Goal: Information Seeking & Learning: Find specific fact

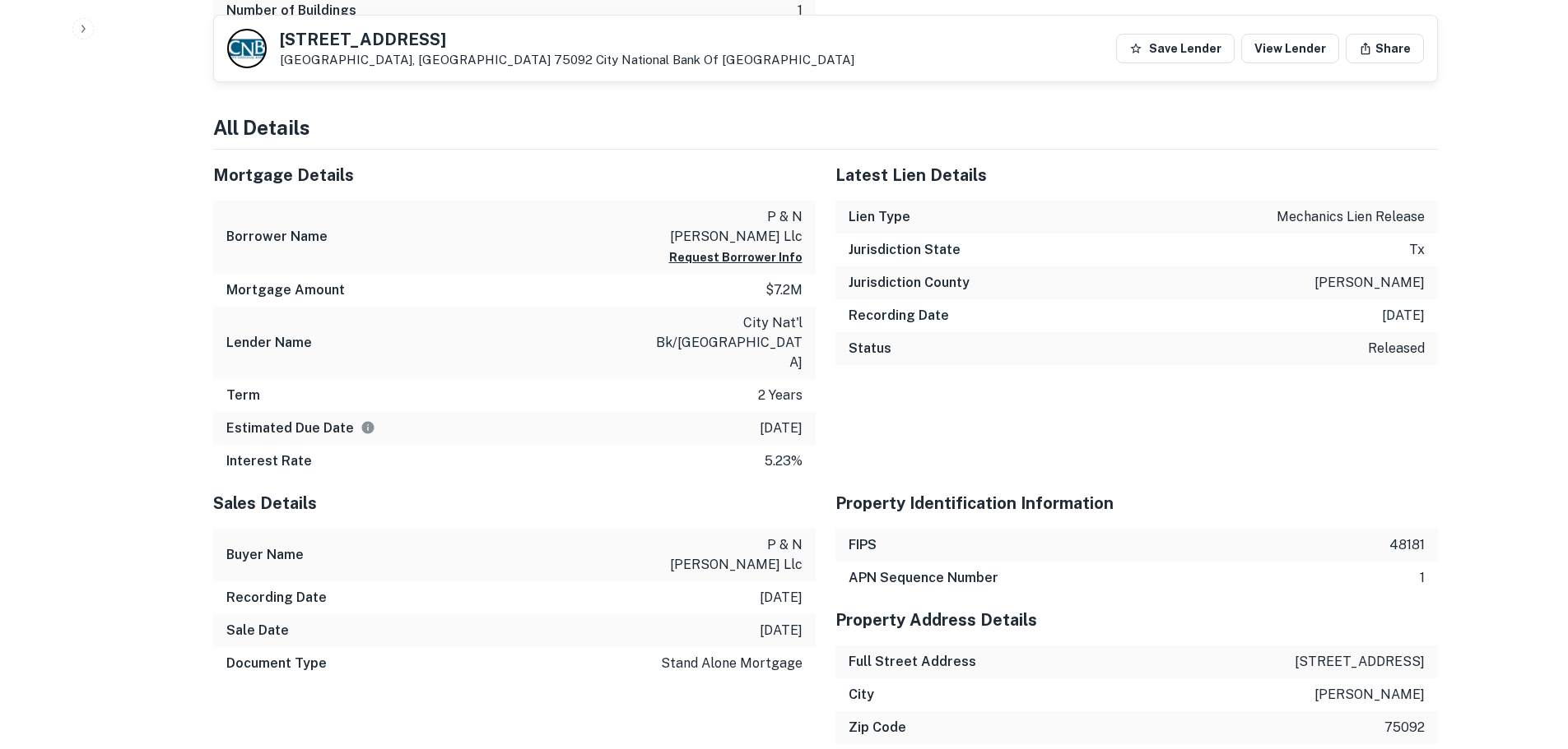
scroll to position [921, 0]
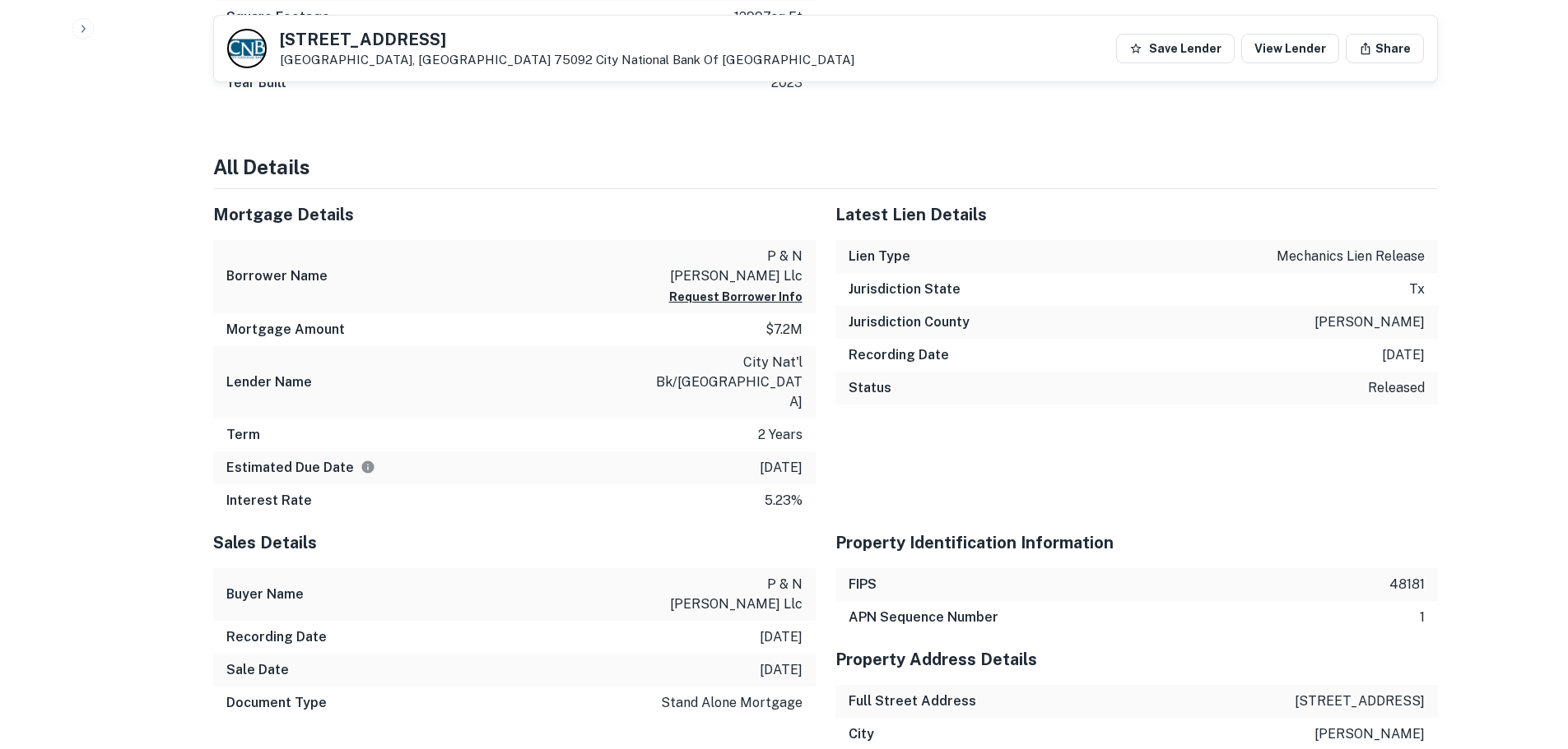
click at [779, 353] on p "city nat'l bk/[GEOGRAPHIC_DATA]" at bounding box center [729, 382] width 148 height 59
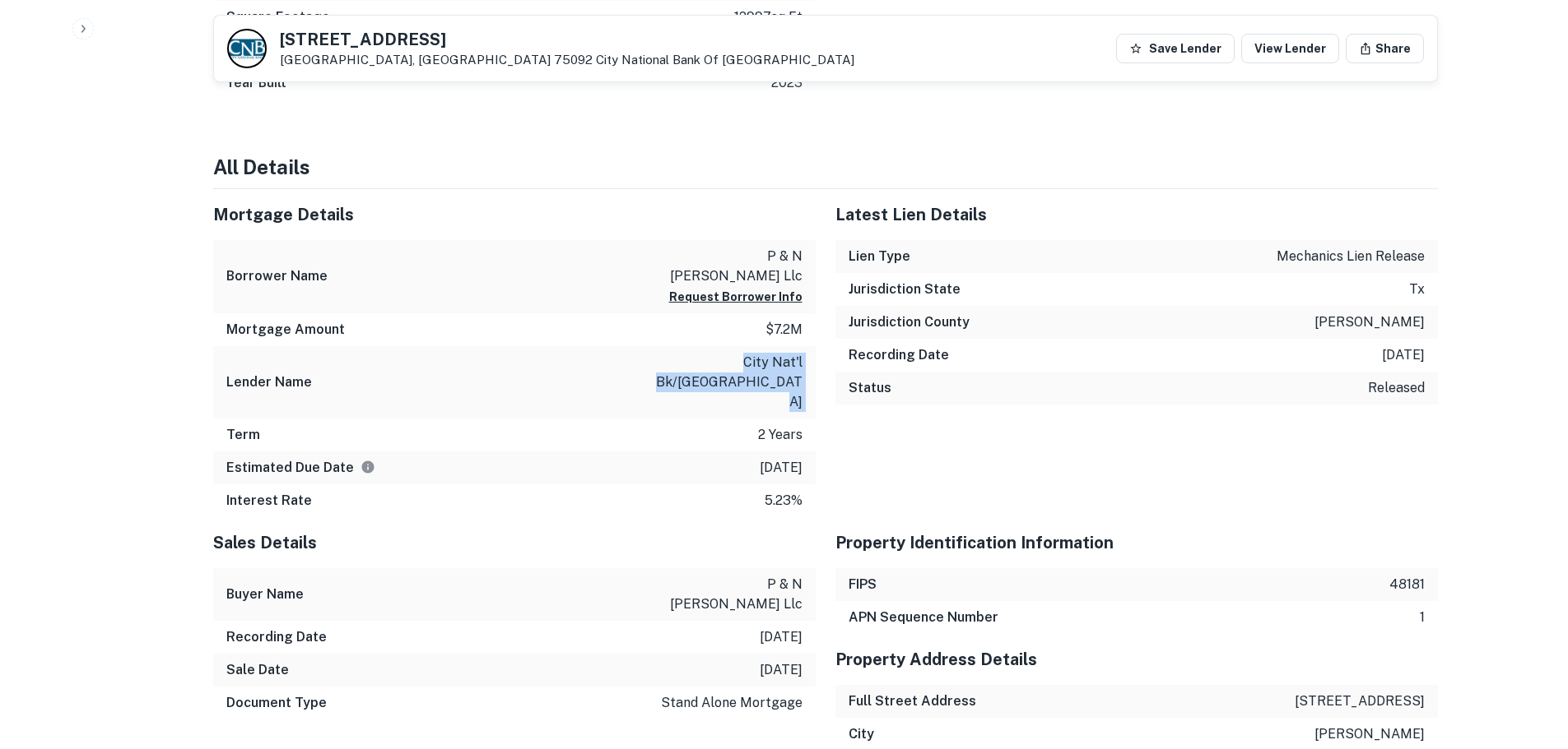
click at [779, 353] on p "city nat'l bk/[GEOGRAPHIC_DATA]" at bounding box center [729, 382] width 148 height 59
click at [740, 353] on p "city nat'l bk/[GEOGRAPHIC_DATA]" at bounding box center [729, 382] width 148 height 59
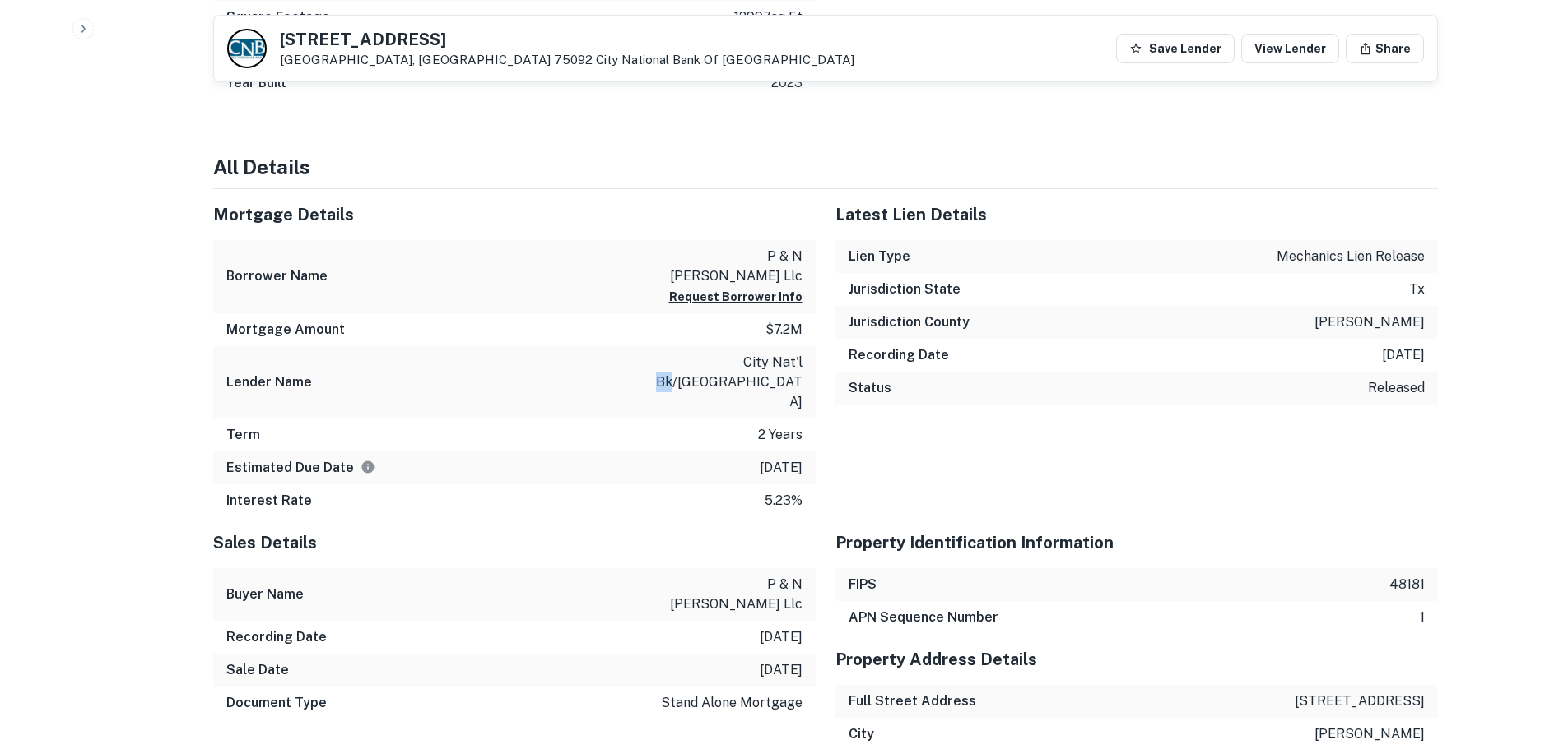
click at [740, 353] on p "city nat'l bk/[GEOGRAPHIC_DATA]" at bounding box center [729, 382] width 148 height 59
click at [1326, 246] on p "mechanics lien release" at bounding box center [1350, 256] width 148 height 20
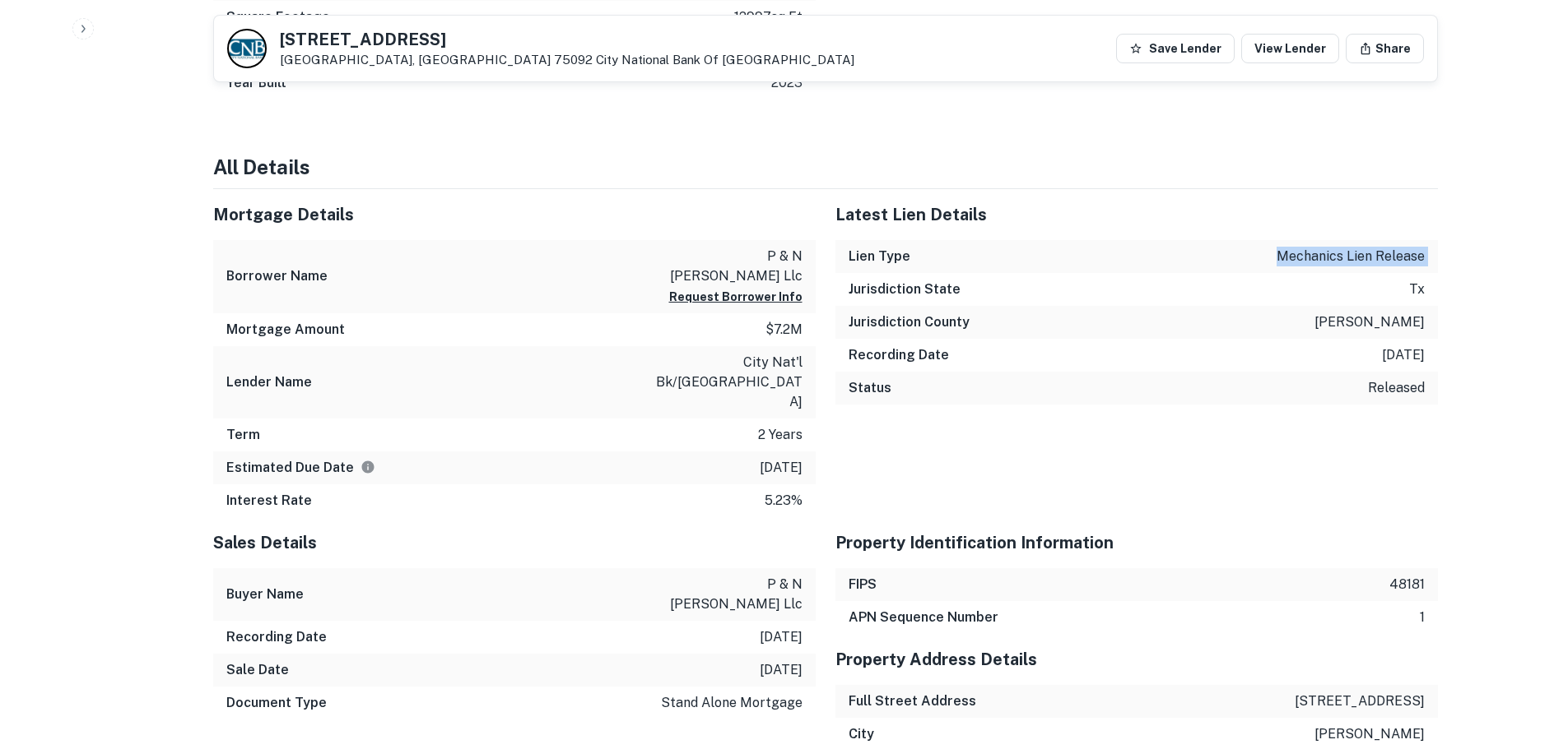
click at [1323, 339] on div "Recording Date [DATE]" at bounding box center [1136, 355] width 603 height 33
click at [1407, 378] on p "released" at bounding box center [1396, 388] width 57 height 20
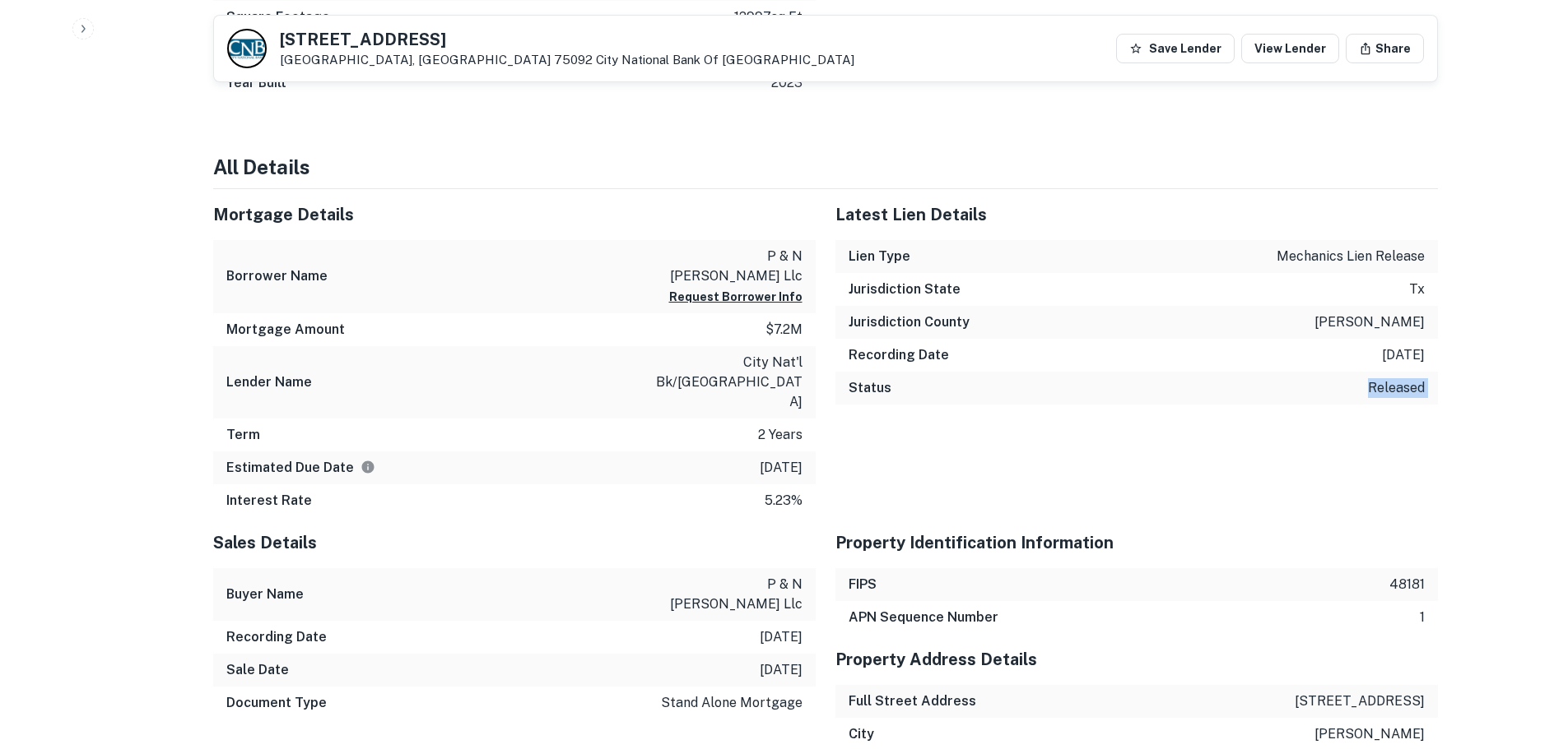
click at [1407, 378] on p "released" at bounding box center [1396, 388] width 57 height 20
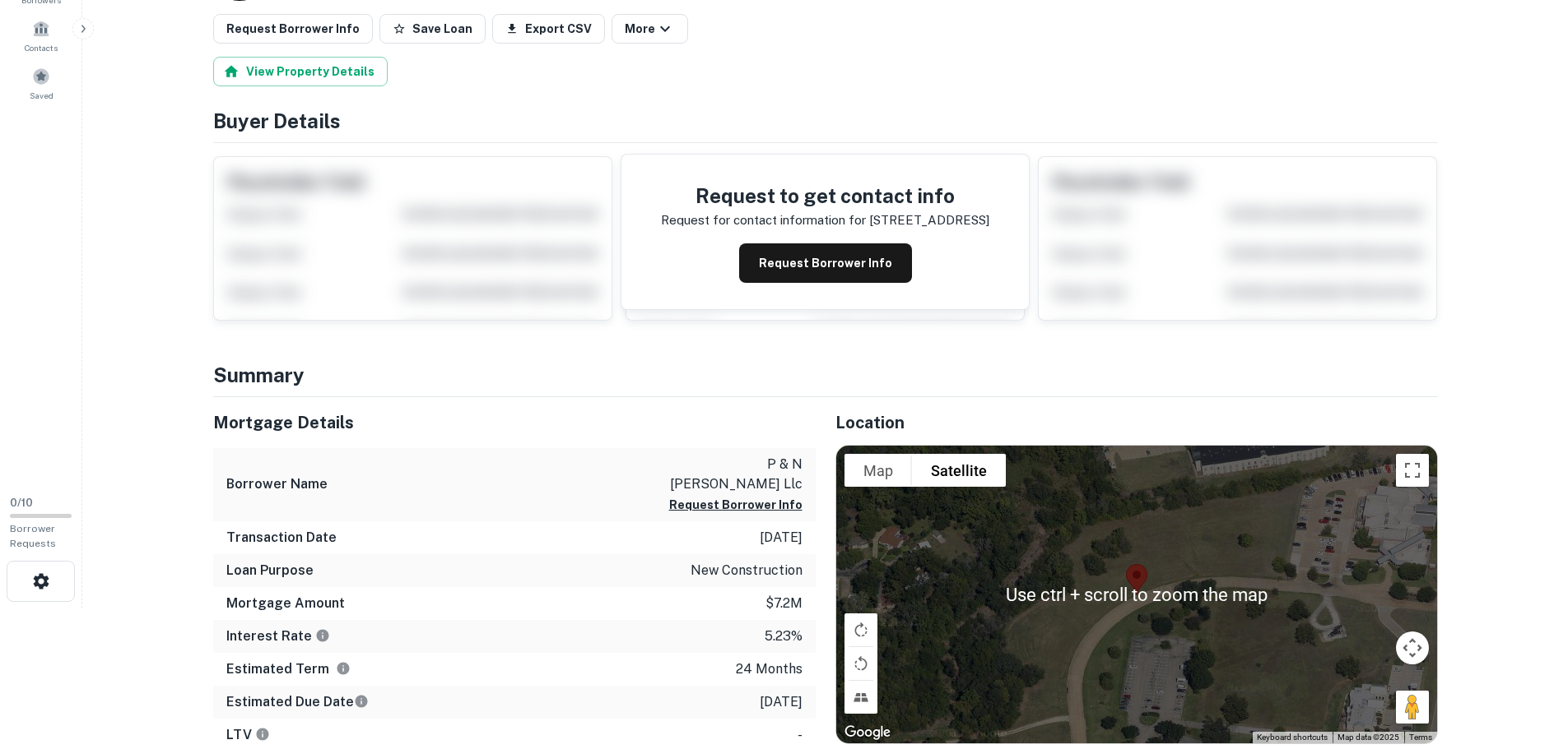
scroll to position [987, 0]
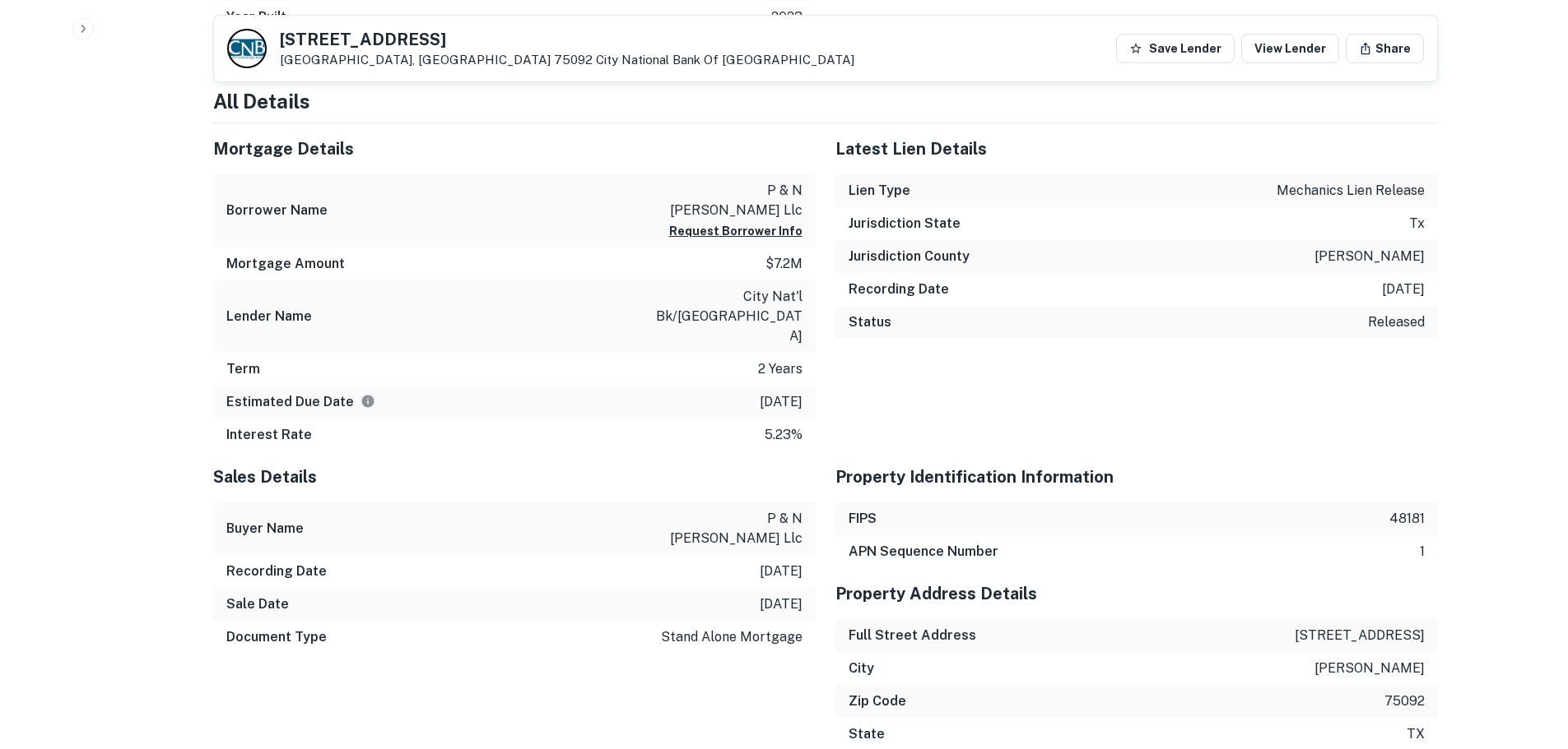
click at [1383, 273] on div "Recording Date [DATE]" at bounding box center [1136, 289] width 603 height 33
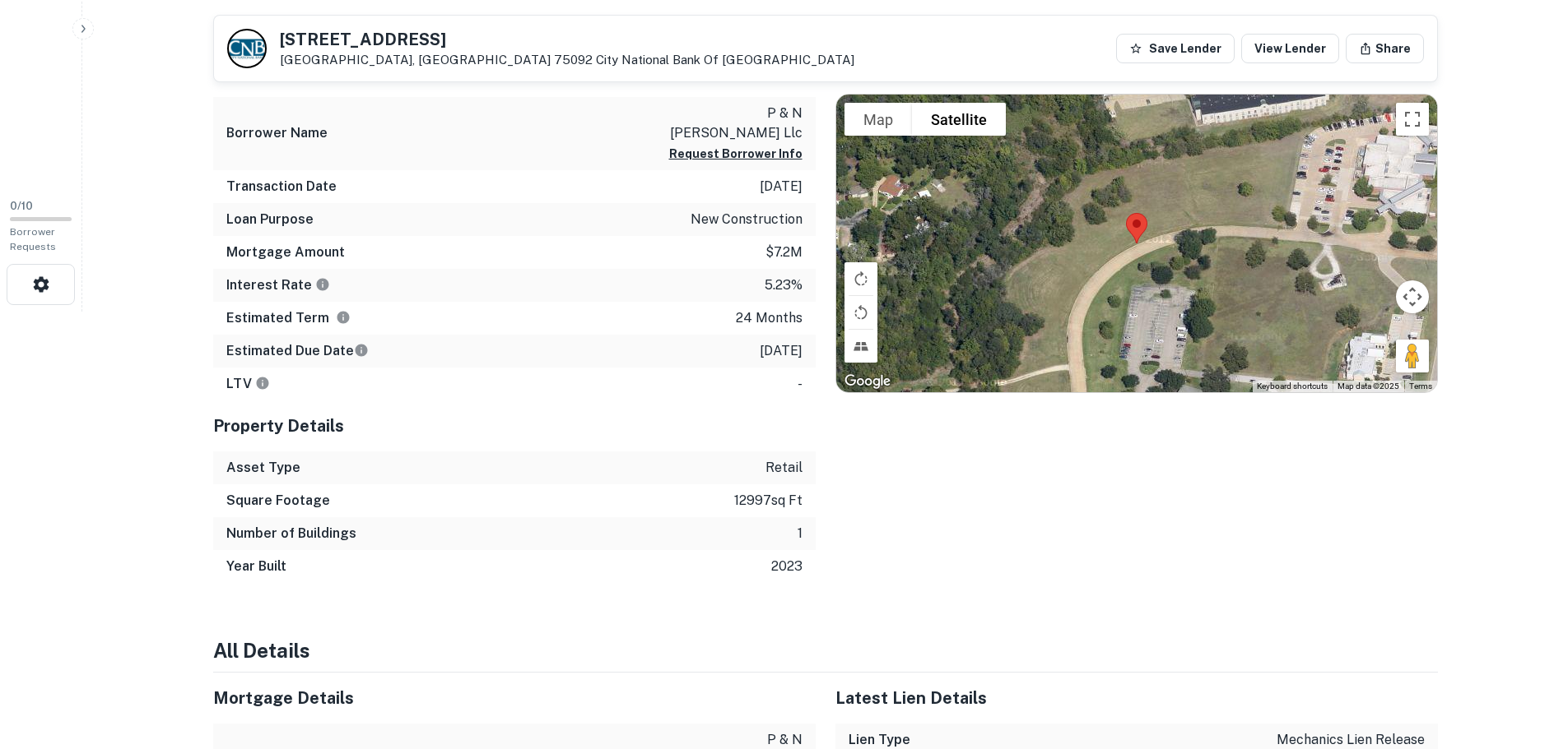
scroll to position [165, 0]
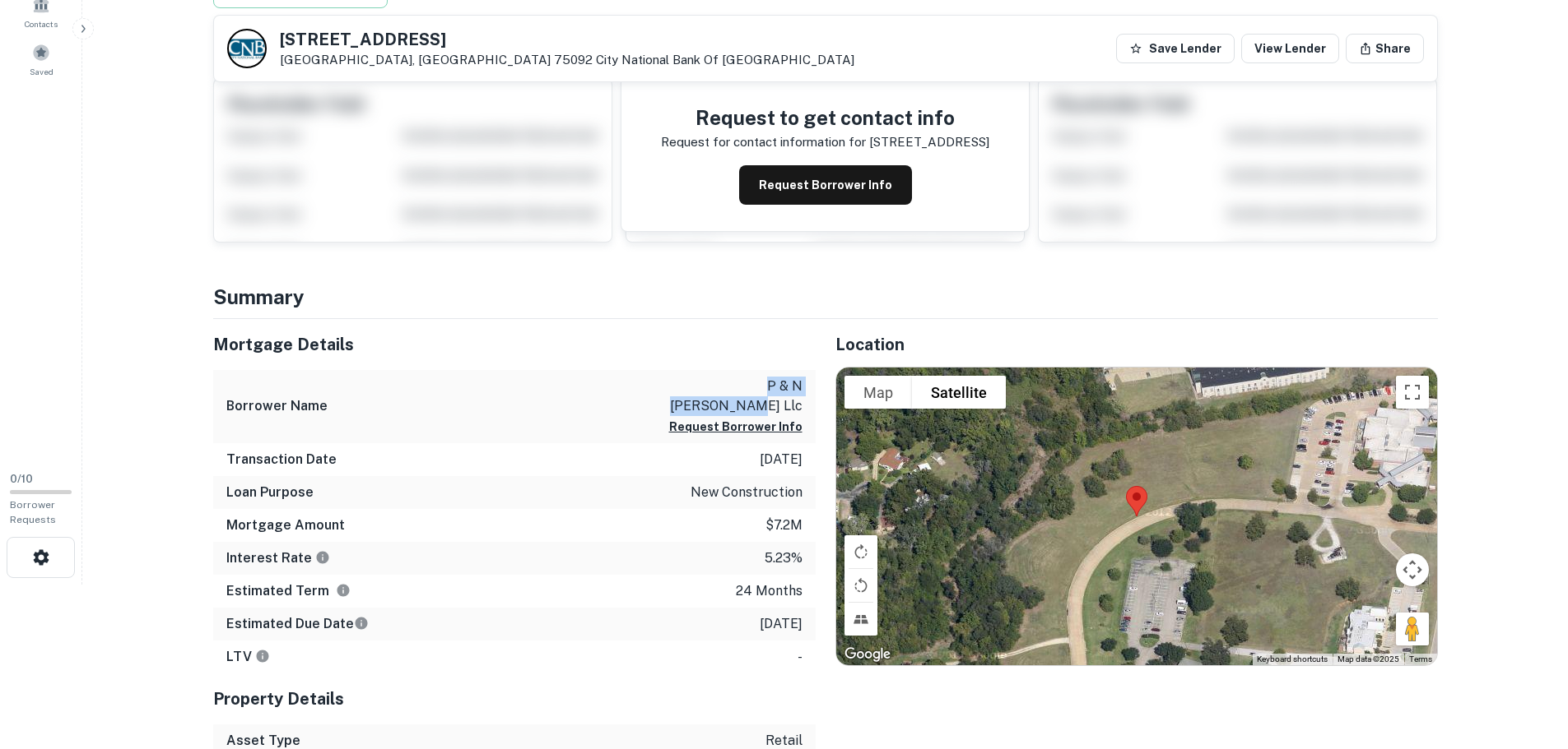
drag, startPoint x: 685, startPoint y: 380, endPoint x: 805, endPoint y: 382, distance: 120.0
click at [805, 382] on div "Borrower Name p & n [PERSON_NAME] llc Request Borrower Info" at bounding box center [514, 406] width 603 height 73
copy p "p & n [PERSON_NAME] llc"
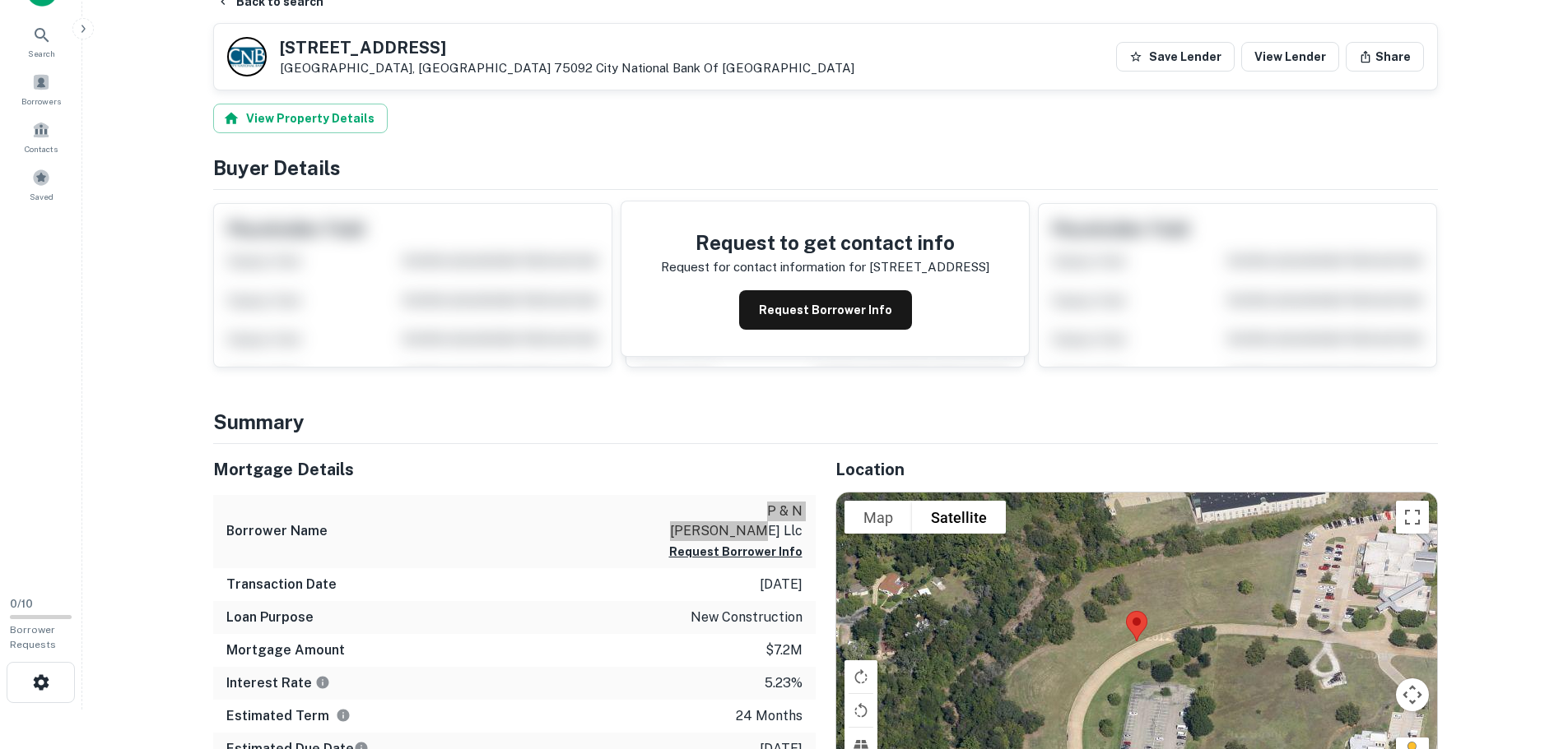
scroll to position [0, 0]
